Goal: Navigation & Orientation: Find specific page/section

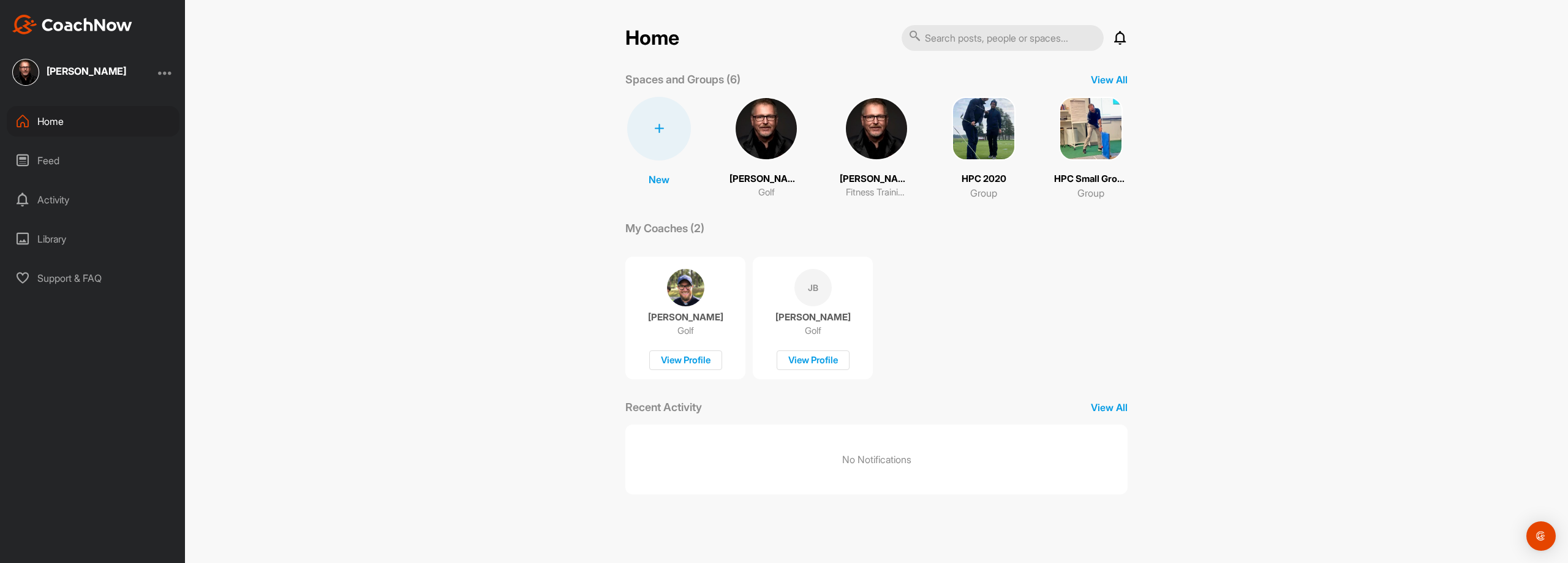
click at [66, 198] on div "Activity" at bounding box center [93, 200] width 173 height 30
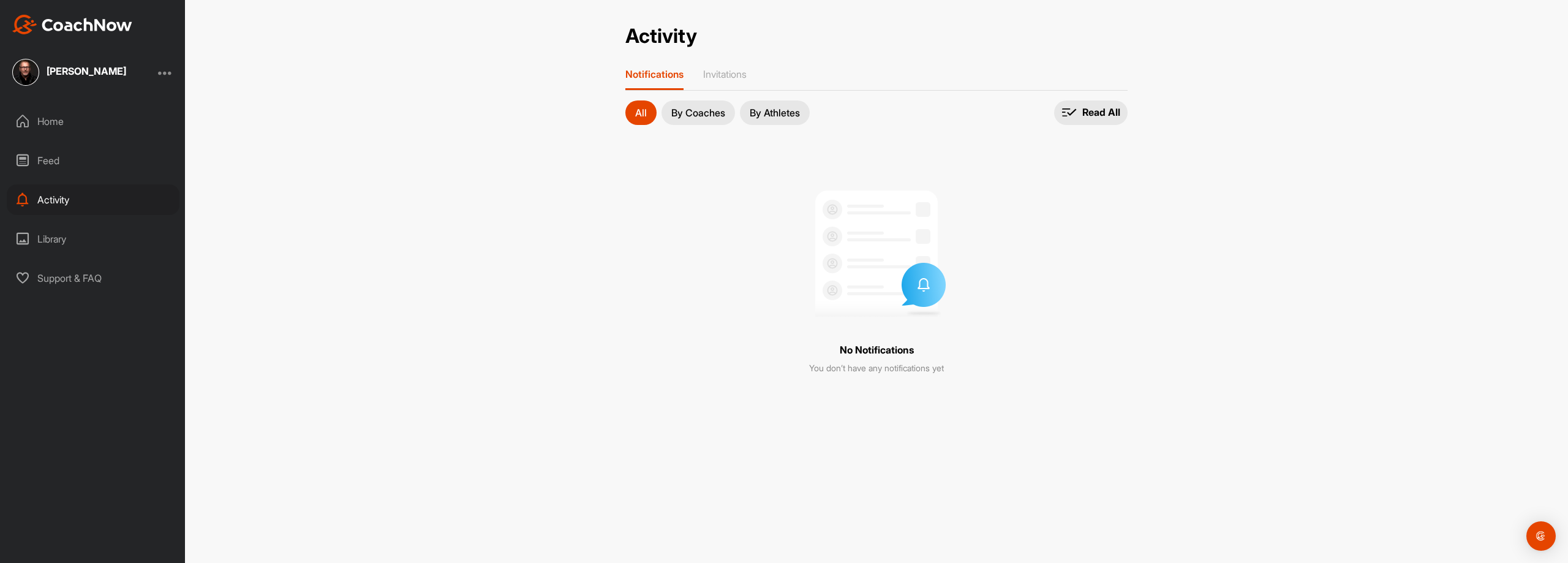
click at [59, 165] on div "Feed" at bounding box center [93, 161] width 173 height 30
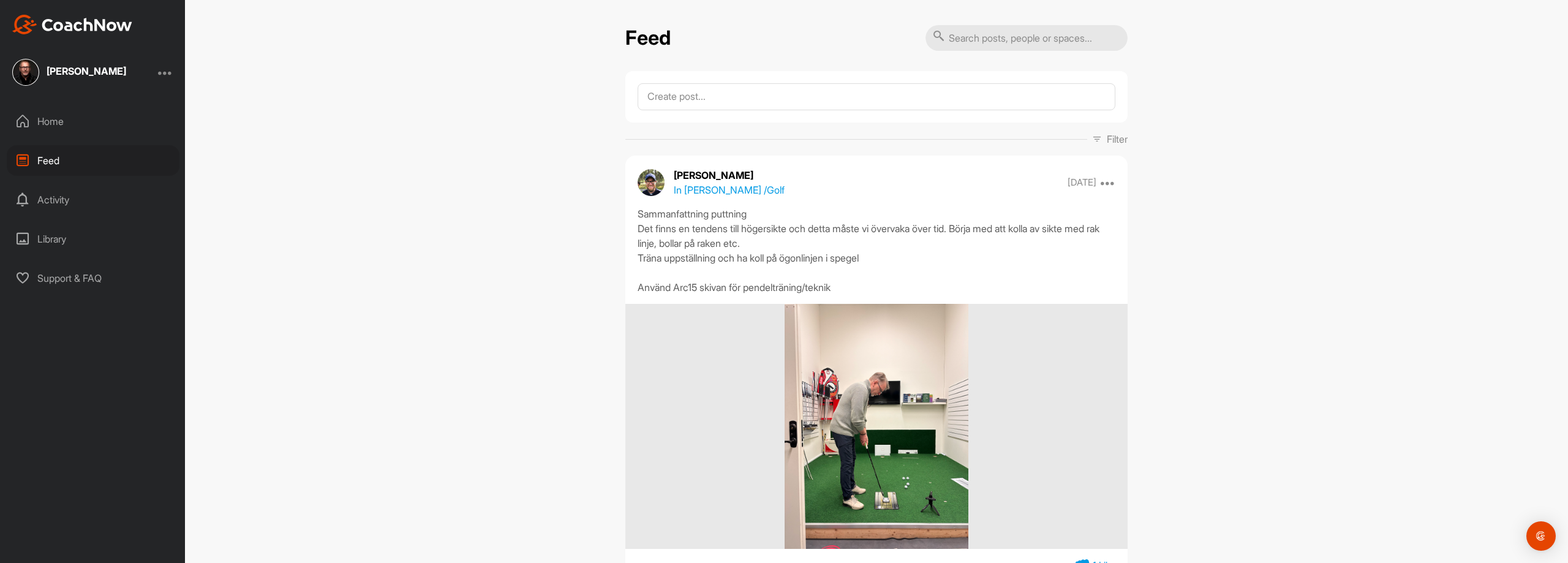
click at [49, 126] on div "Home" at bounding box center [93, 121] width 173 height 30
